Goal: Task Accomplishment & Management: Manage account settings

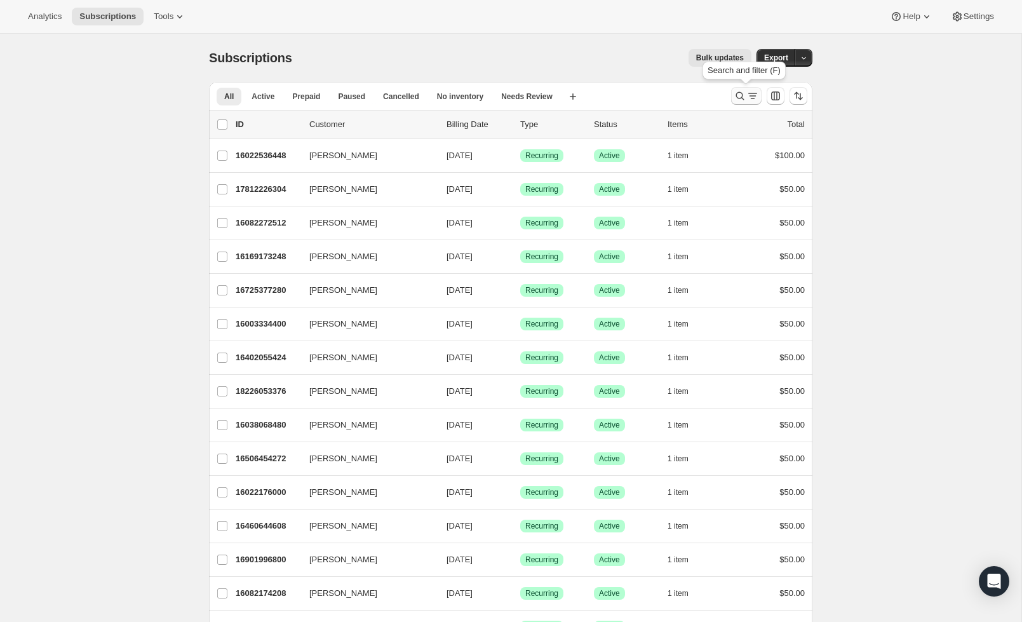
click at [743, 98] on icon "Search and filter results" at bounding box center [740, 96] width 13 height 13
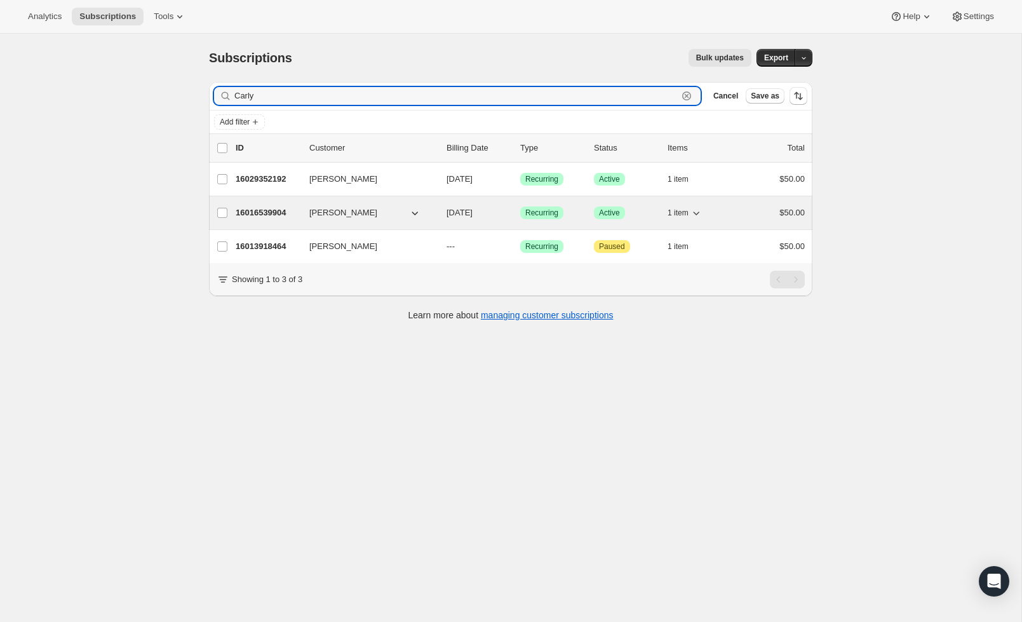
type input "Carly"
click at [522, 210] on span "Success Recurring" at bounding box center [541, 212] width 43 height 13
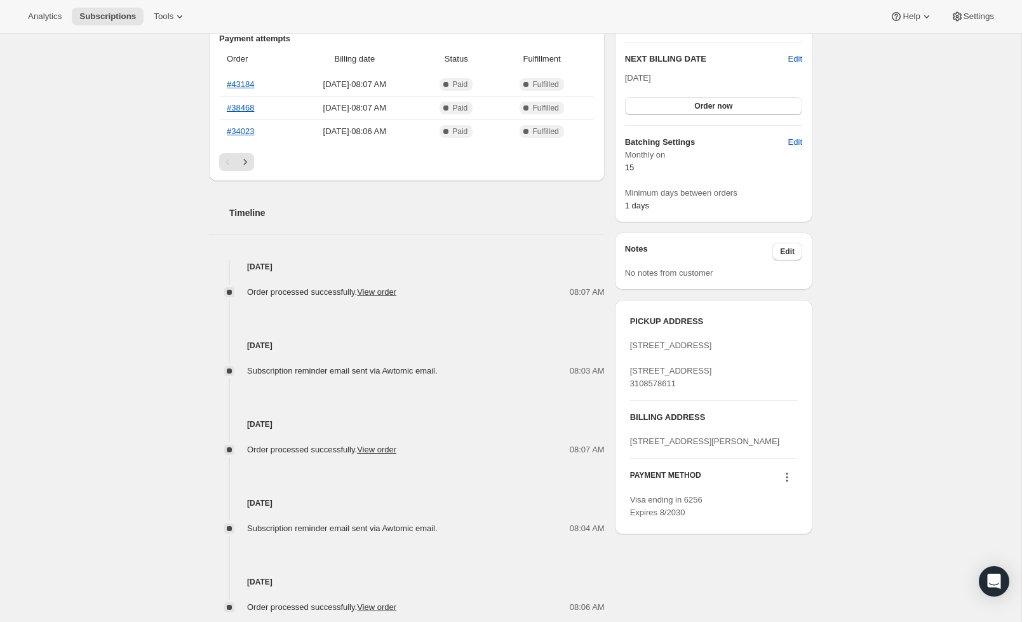
scroll to position [389, 0]
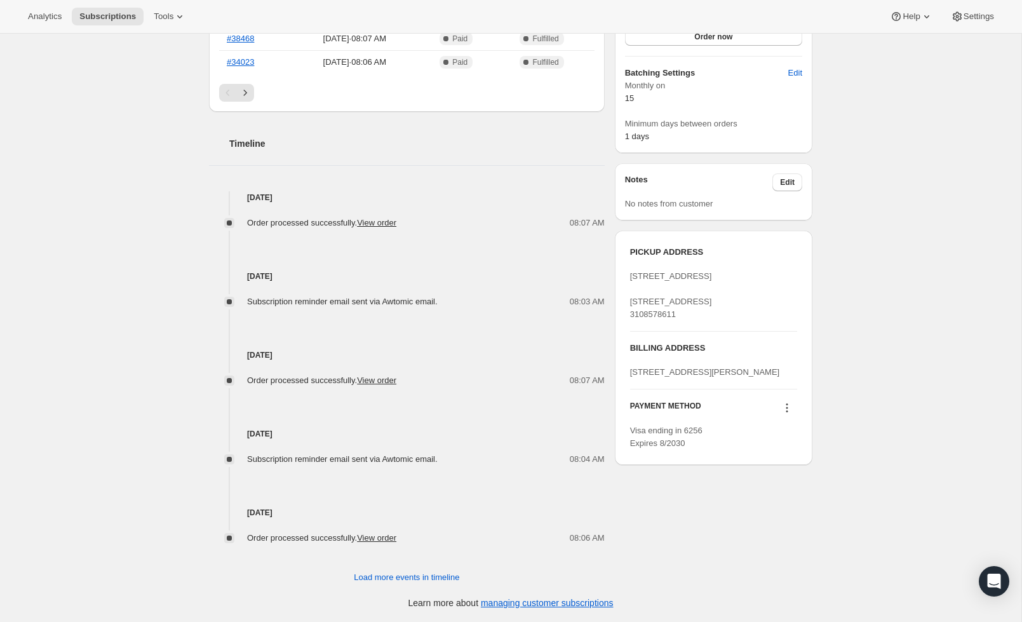
click at [783, 414] on icon at bounding box center [787, 408] width 13 height 13
click at [805, 490] on span "Send link to update card" at bounding box center [784, 484] width 89 height 13
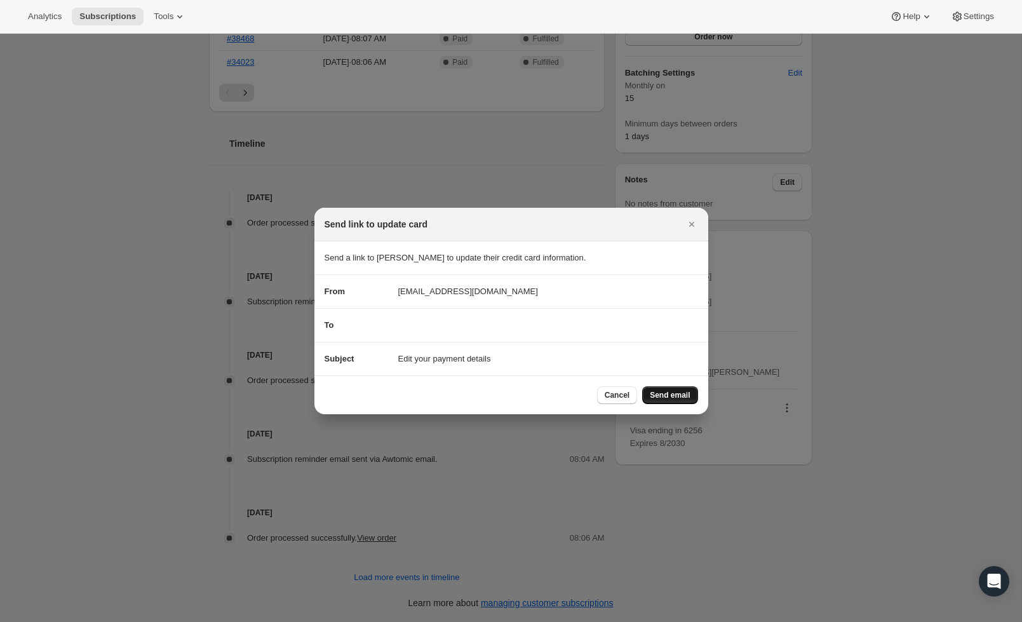
click at [670, 400] on span "Send email" at bounding box center [670, 395] width 40 height 10
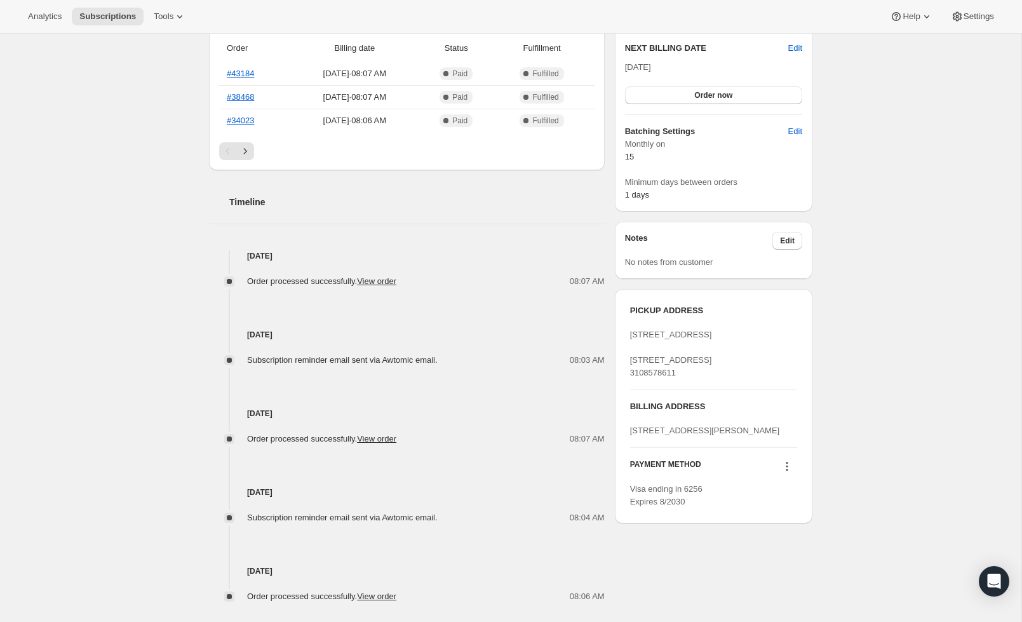
click at [789, 473] on icon at bounding box center [787, 466] width 13 height 13
click at [795, 538] on span "Send link to update card" at bounding box center [784, 543] width 89 height 10
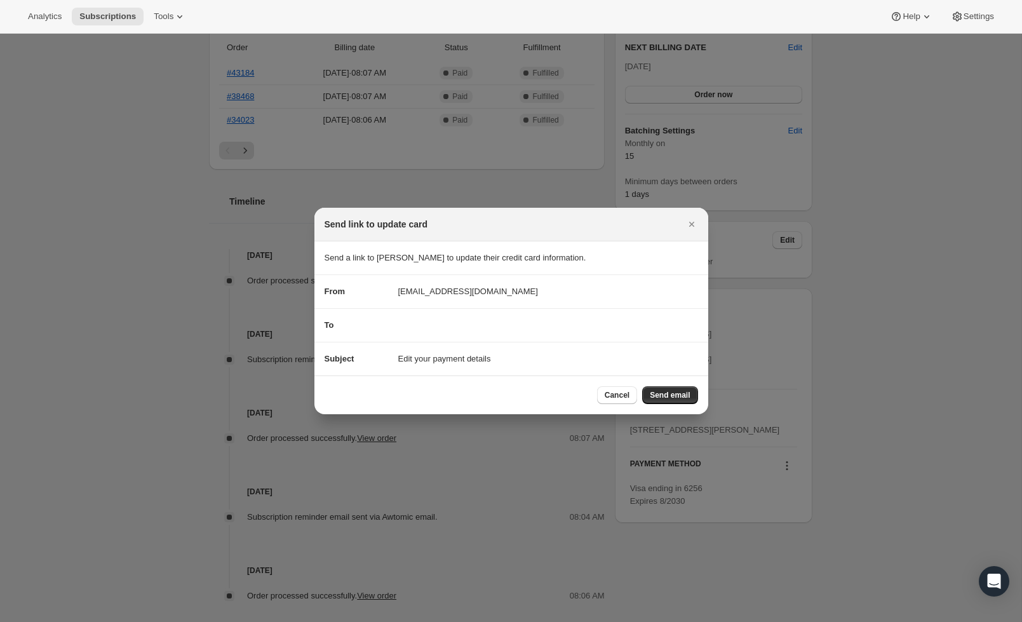
scroll to position [0, 0]
click at [609, 397] on span "Cancel" at bounding box center [617, 395] width 25 height 10
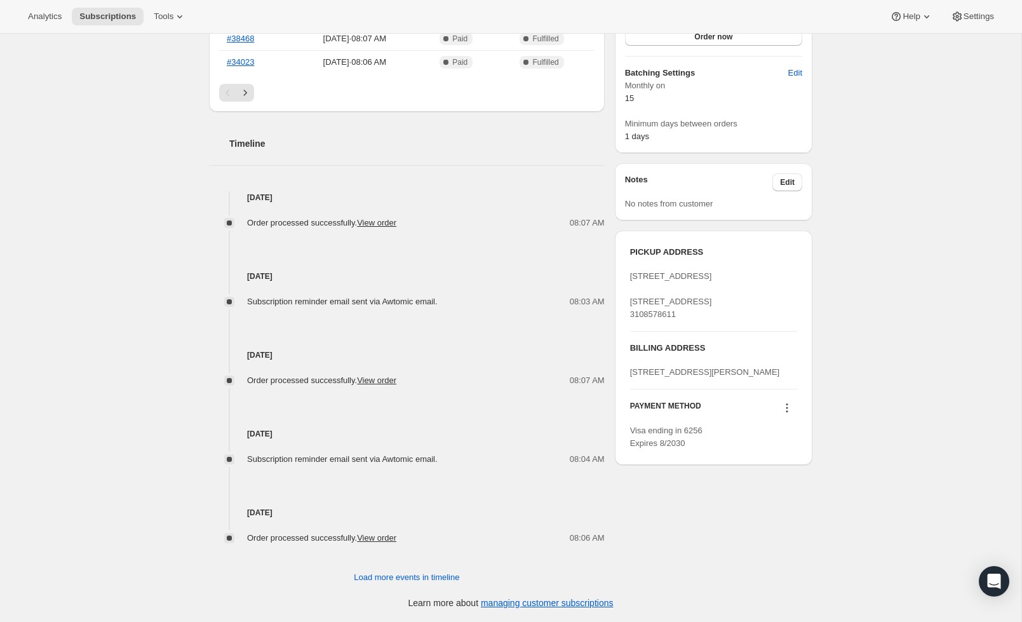
scroll to position [448, 0]
